Goal: Task Accomplishment & Management: Manage account settings

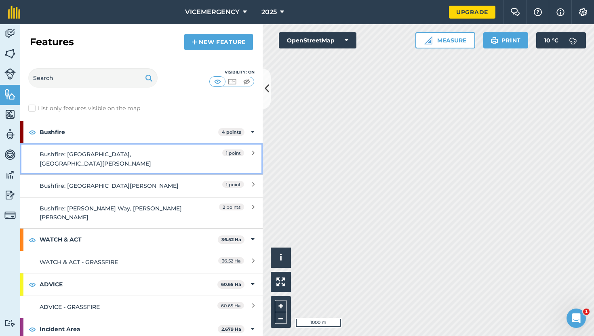
click at [165, 149] on link "Bushfire: [GEOGRAPHIC_DATA], [GEOGRAPHIC_DATA][PERSON_NAME]" at bounding box center [141, 159] width 242 height 32
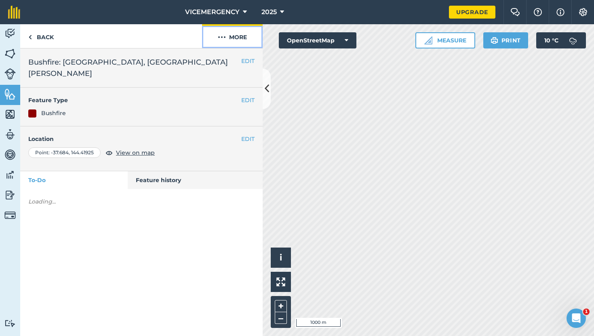
click at [227, 39] on button "More" at bounding box center [232, 36] width 61 height 24
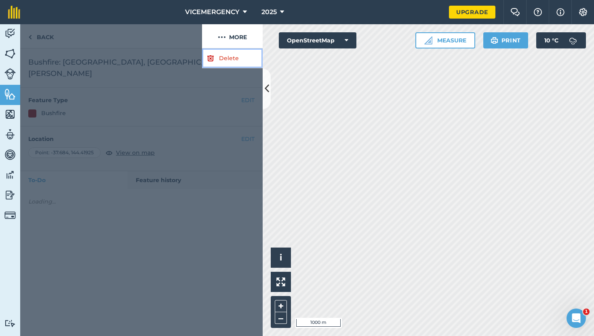
click at [226, 54] on link "Delete" at bounding box center [232, 58] width 61 height 20
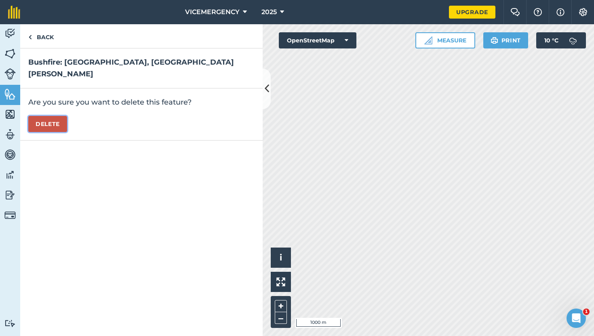
click at [40, 116] on button "Delete" at bounding box center [47, 124] width 39 height 16
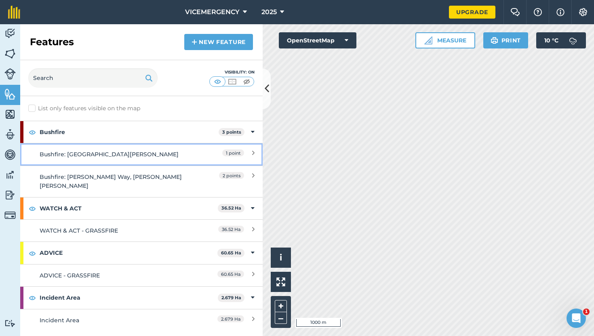
click at [165, 155] on div "Bushfire: [GEOGRAPHIC_DATA][PERSON_NAME]" at bounding box center [111, 154] width 143 height 9
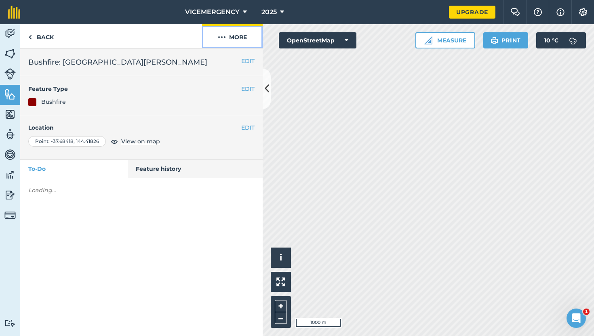
click at [242, 38] on button "More" at bounding box center [232, 36] width 61 height 24
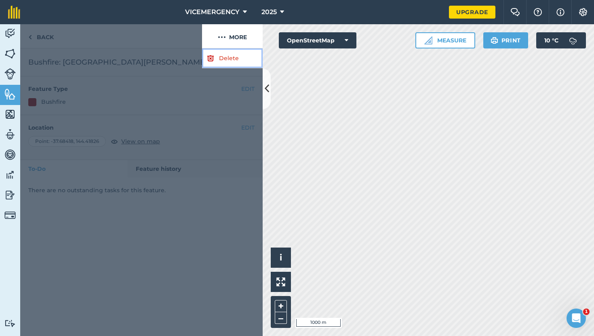
click at [232, 53] on link "Delete" at bounding box center [232, 58] width 61 height 20
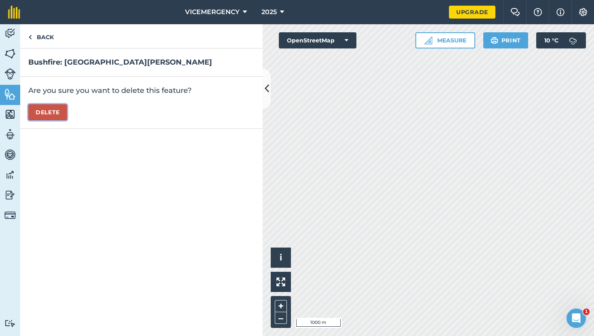
click at [59, 113] on button "Delete" at bounding box center [47, 112] width 39 height 16
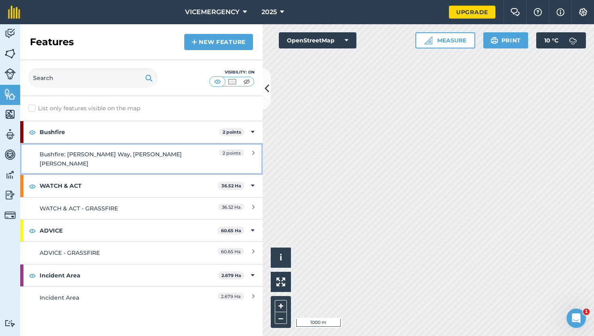
click at [174, 149] on link "Bushfire: [PERSON_NAME] Way, [PERSON_NAME] [PERSON_NAME] 2 points" at bounding box center [141, 159] width 242 height 32
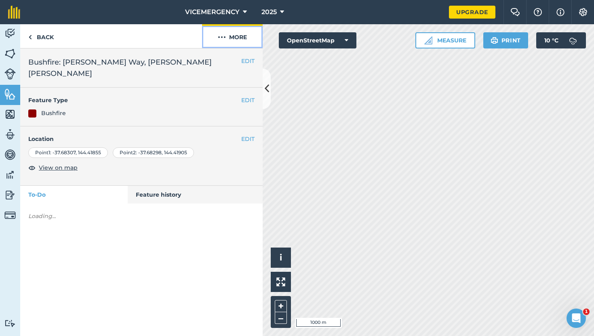
click at [236, 41] on button "More" at bounding box center [232, 36] width 61 height 24
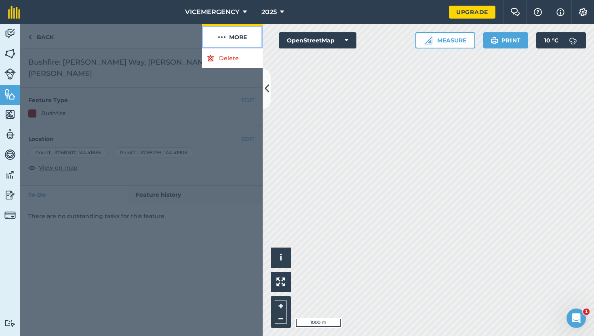
click at [232, 47] on button "More" at bounding box center [232, 36] width 61 height 24
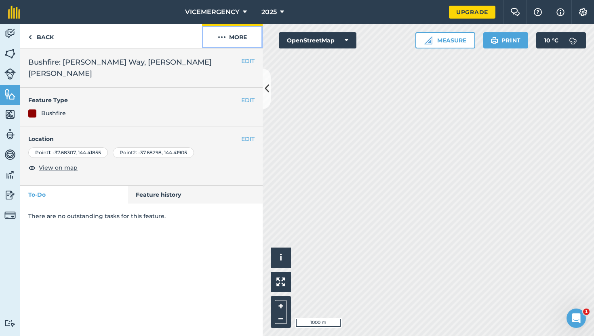
click at [227, 39] on button "More" at bounding box center [232, 36] width 61 height 24
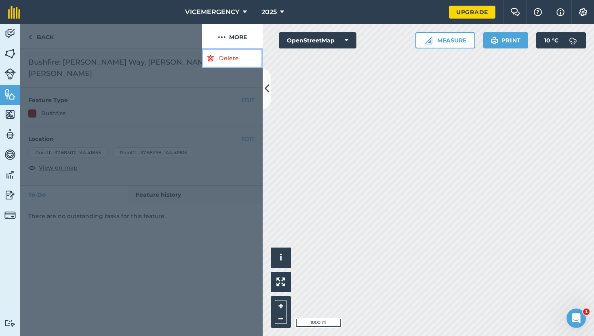
click at [227, 51] on link "Delete" at bounding box center [232, 58] width 61 height 20
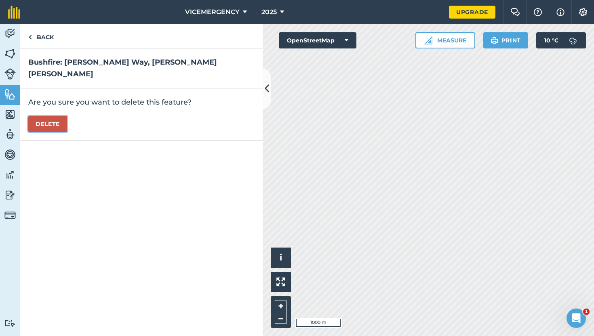
click at [52, 116] on button "Delete" at bounding box center [47, 124] width 39 height 16
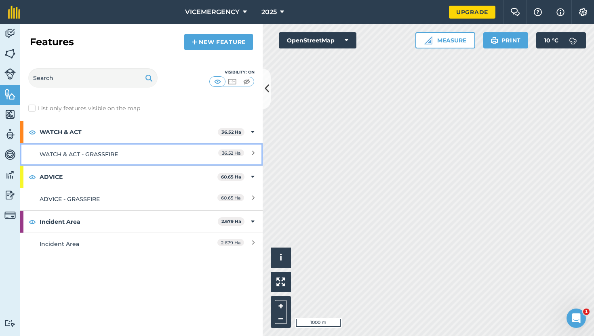
click at [170, 151] on div "WATCH & ACT - GRASSFIRE" at bounding box center [111, 154] width 143 height 9
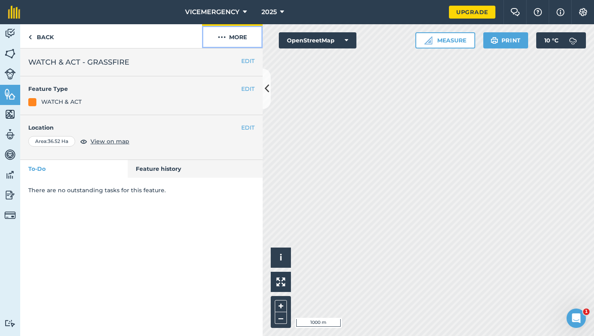
click at [239, 44] on button "More" at bounding box center [232, 36] width 61 height 24
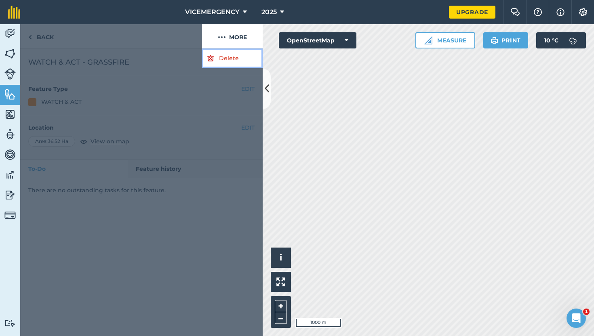
click at [231, 55] on link "Delete" at bounding box center [232, 58] width 61 height 20
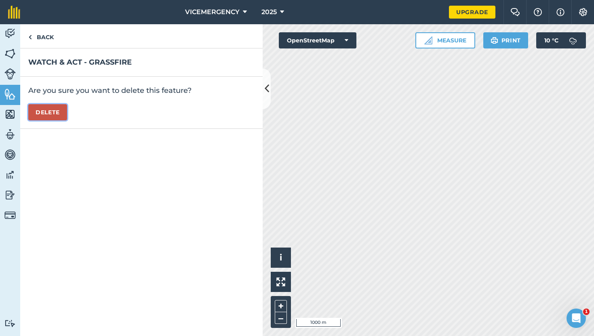
click at [51, 110] on button "Delete" at bounding box center [47, 112] width 39 height 16
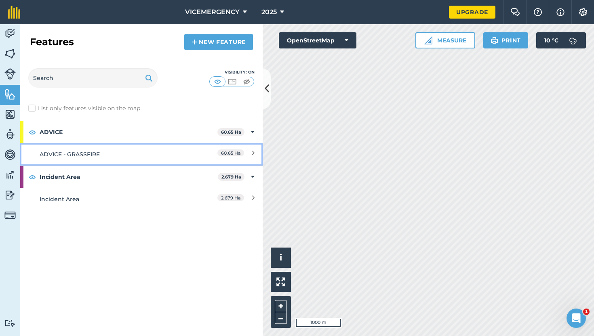
click at [148, 162] on link "ADVICE - GRASSFIRE 60.65 Ha" at bounding box center [141, 154] width 242 height 22
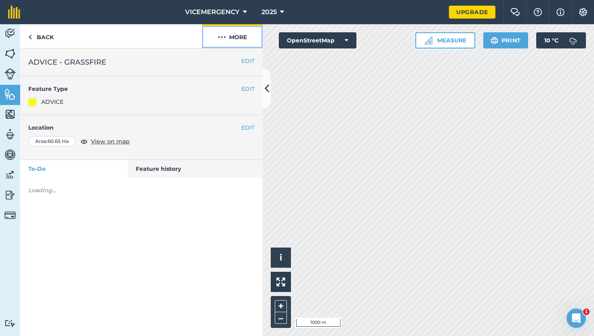
click at [229, 34] on button "More" at bounding box center [232, 36] width 61 height 24
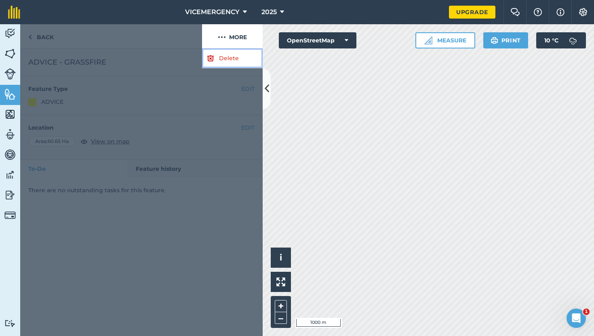
click at [229, 56] on link "Delete" at bounding box center [232, 58] width 61 height 20
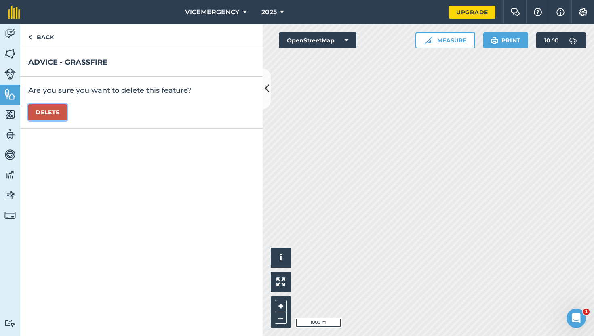
click at [47, 115] on button "Delete" at bounding box center [47, 112] width 39 height 16
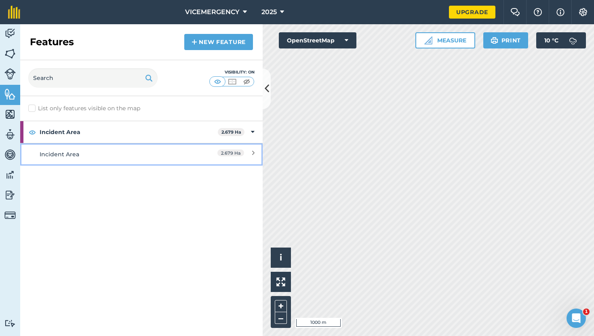
click at [160, 160] on link "Incident Area 2.679 Ha" at bounding box center [141, 154] width 242 height 22
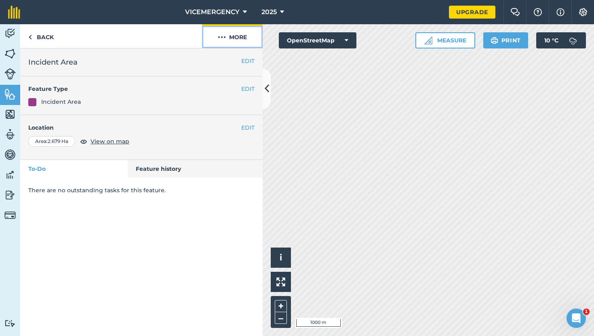
click at [246, 28] on button "More" at bounding box center [232, 36] width 61 height 24
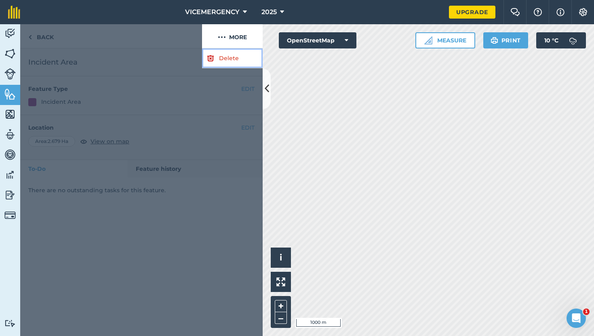
click at [228, 58] on link "Delete" at bounding box center [232, 58] width 61 height 20
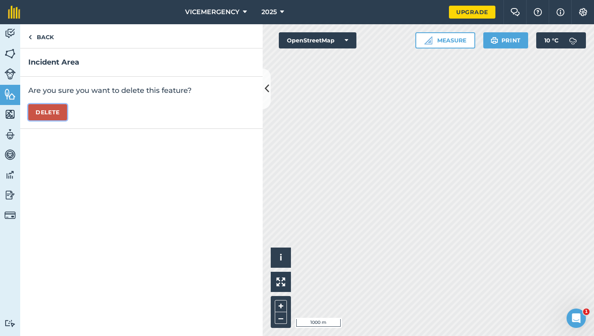
click at [56, 114] on button "Delete" at bounding box center [47, 112] width 39 height 16
